Goal: Information Seeking & Learning: Check status

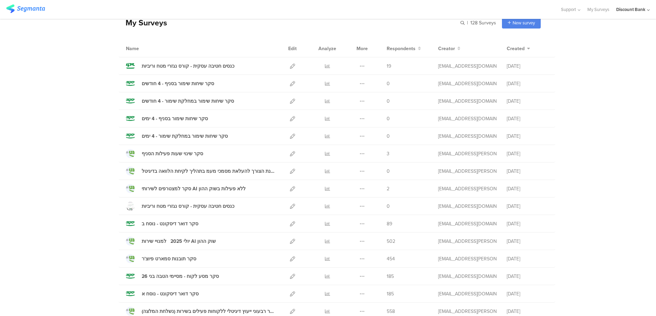
scroll to position [69, 0]
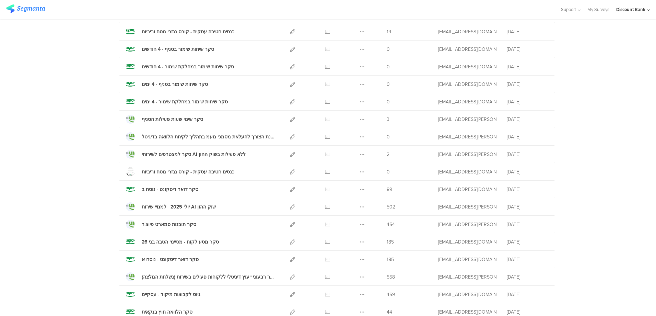
click at [325, 190] on icon at bounding box center [327, 189] width 5 height 5
click at [325, 261] on icon at bounding box center [327, 259] width 5 height 5
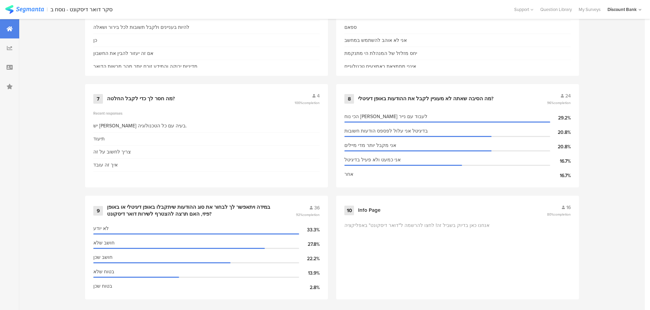
scroll to position [580, 0]
